Goal: Information Seeking & Learning: Learn about a topic

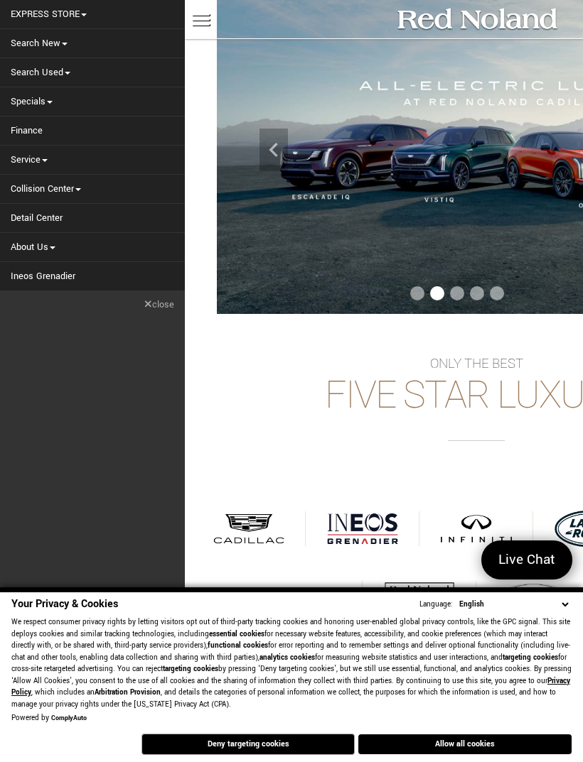
click at [31, 40] on link "Search New" at bounding box center [92, 43] width 185 height 28
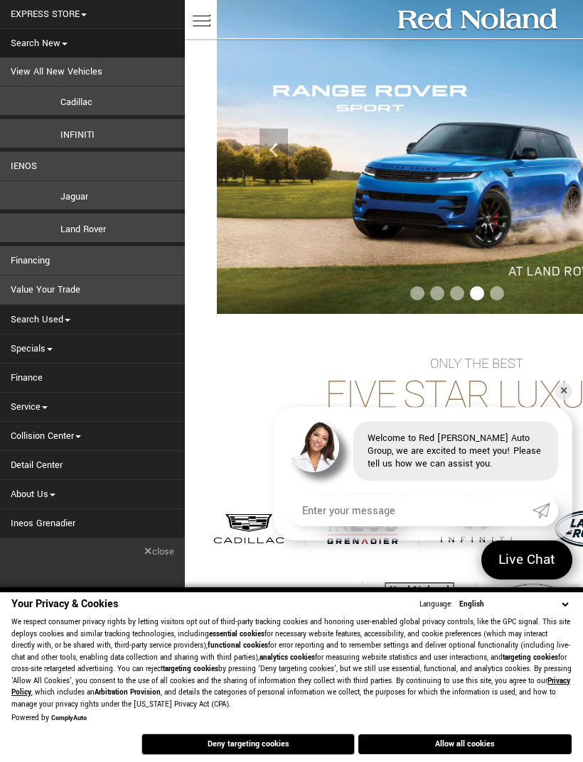
click at [45, 94] on link "Cadillac" at bounding box center [92, 101] width 185 height 28
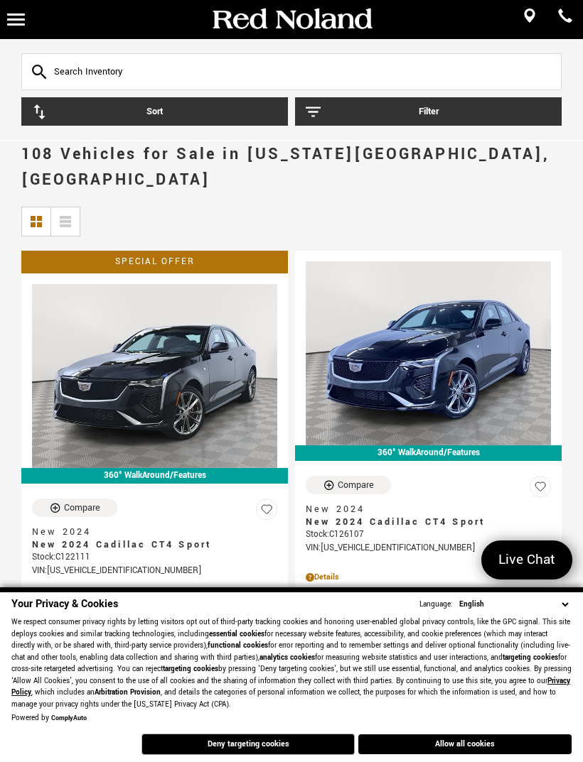
click at [460, 117] on button "Filter" at bounding box center [428, 111] width 266 height 28
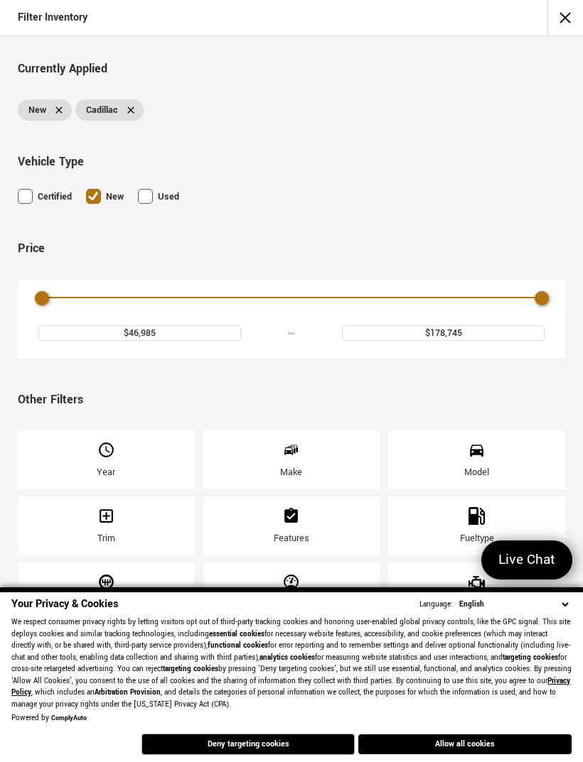
scroll to position [18, 0]
click at [489, 444] on div "Model" at bounding box center [476, 460] width 177 height 59
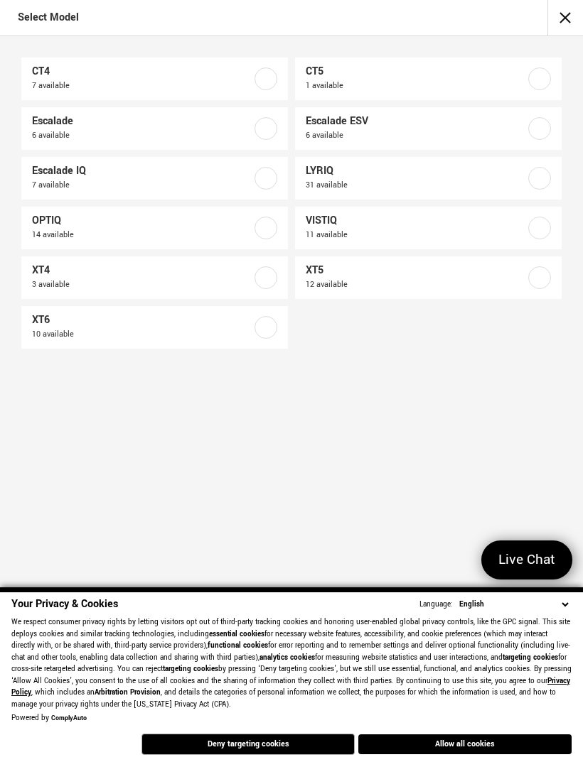
click at [270, 125] on label at bounding box center [265, 128] width 23 height 23
checkbox input "true"
click at [539, 129] on label at bounding box center [539, 128] width 23 height 23
checkbox input "true"
click at [270, 183] on label at bounding box center [265, 178] width 23 height 23
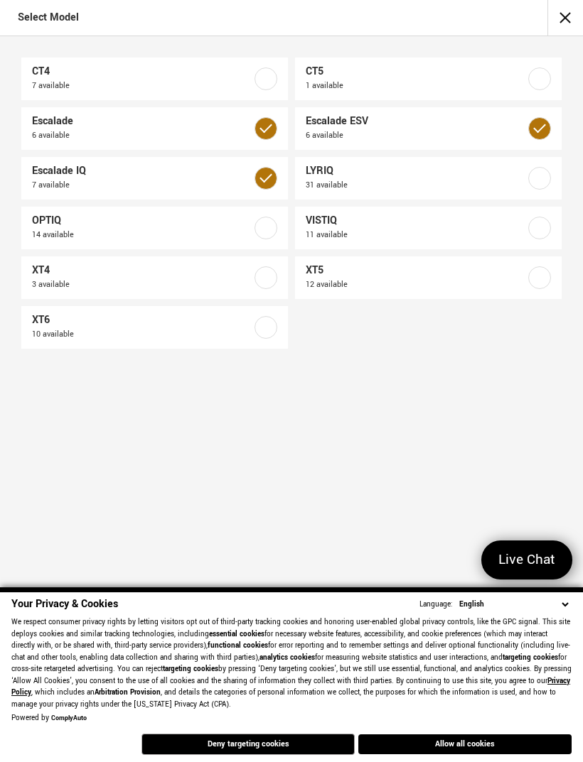
checkbox input "true"
click at [482, 744] on button "Allow all cookies" at bounding box center [464, 745] width 213 height 20
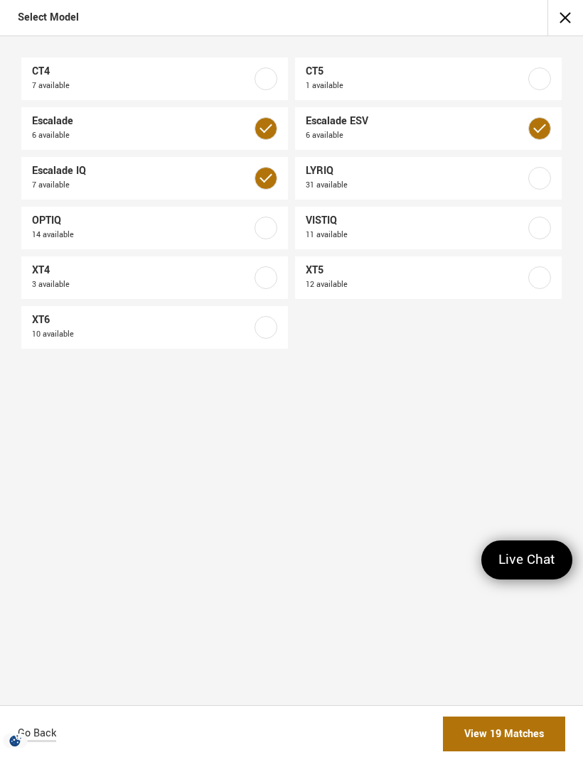
click at [527, 738] on link "View 19 Matches" at bounding box center [504, 734] width 122 height 35
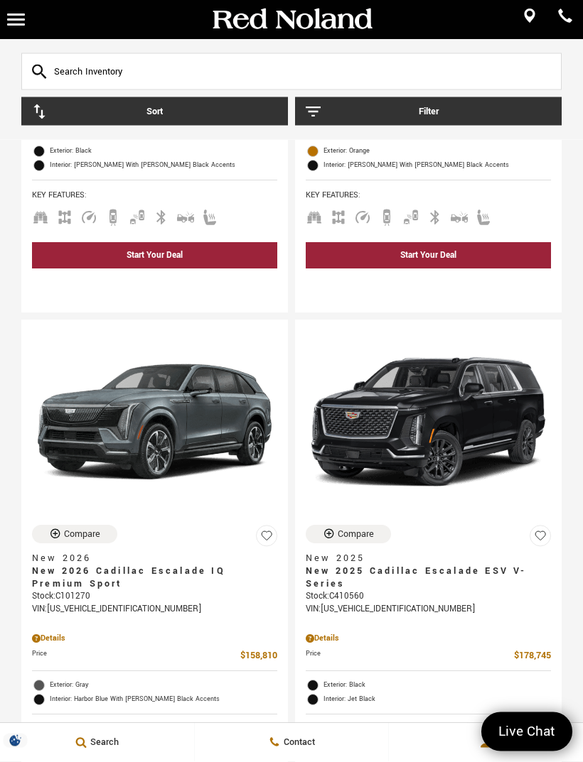
scroll to position [4265, 0]
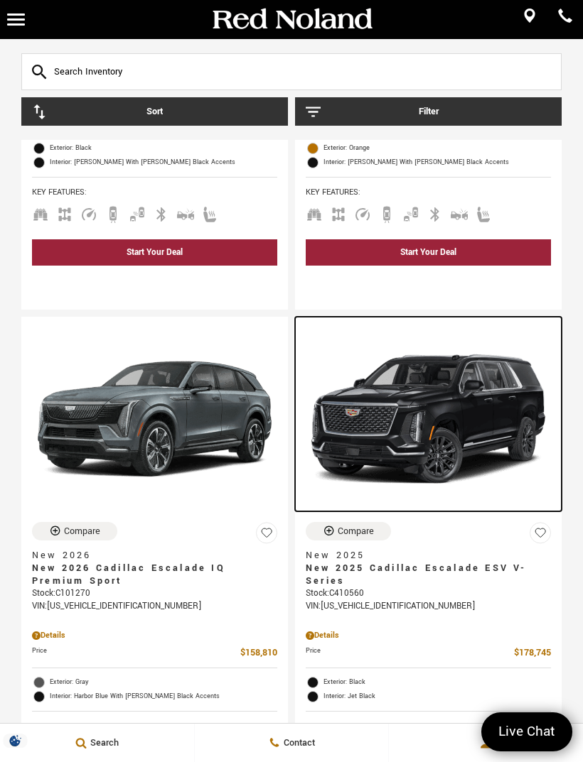
click at [494, 431] on img at bounding box center [428, 420] width 245 height 184
